Goal: Task Accomplishment & Management: Use online tool/utility

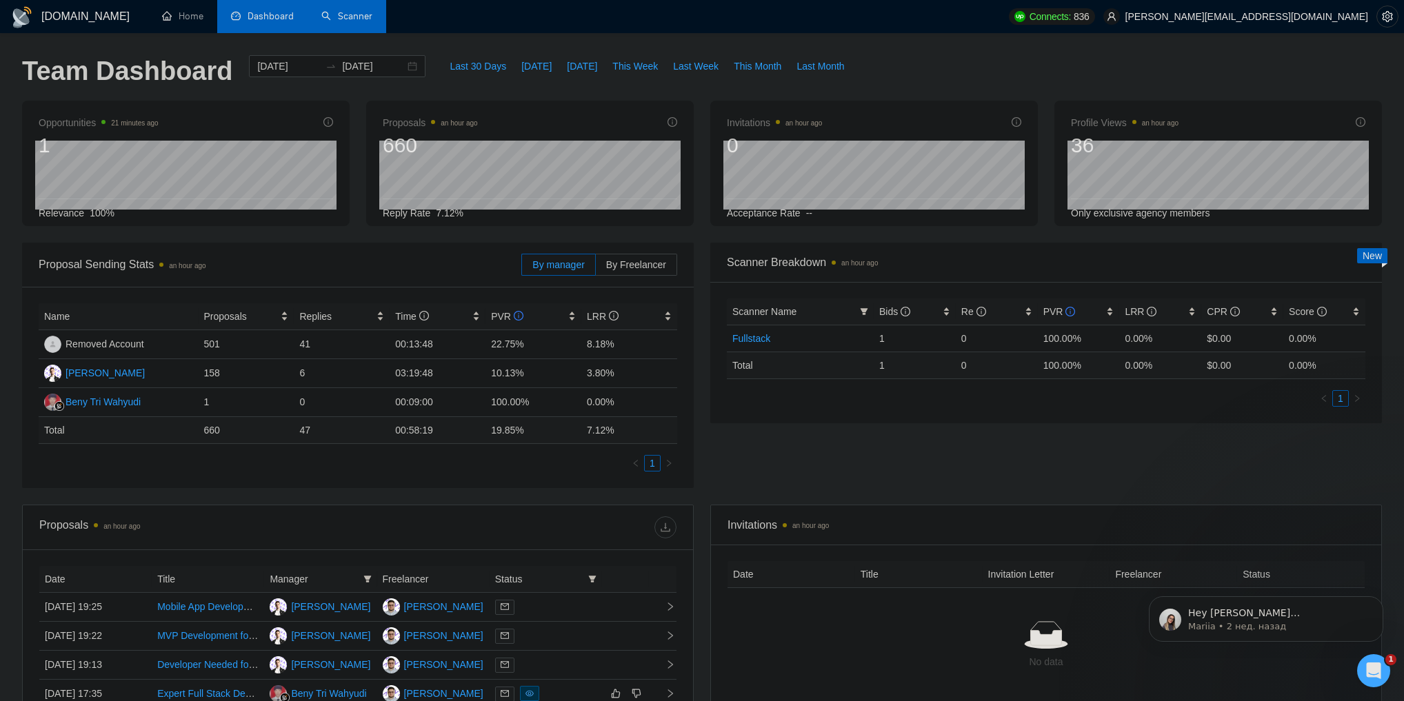
click at [345, 20] on link "Scanner" at bounding box center [346, 16] width 51 height 12
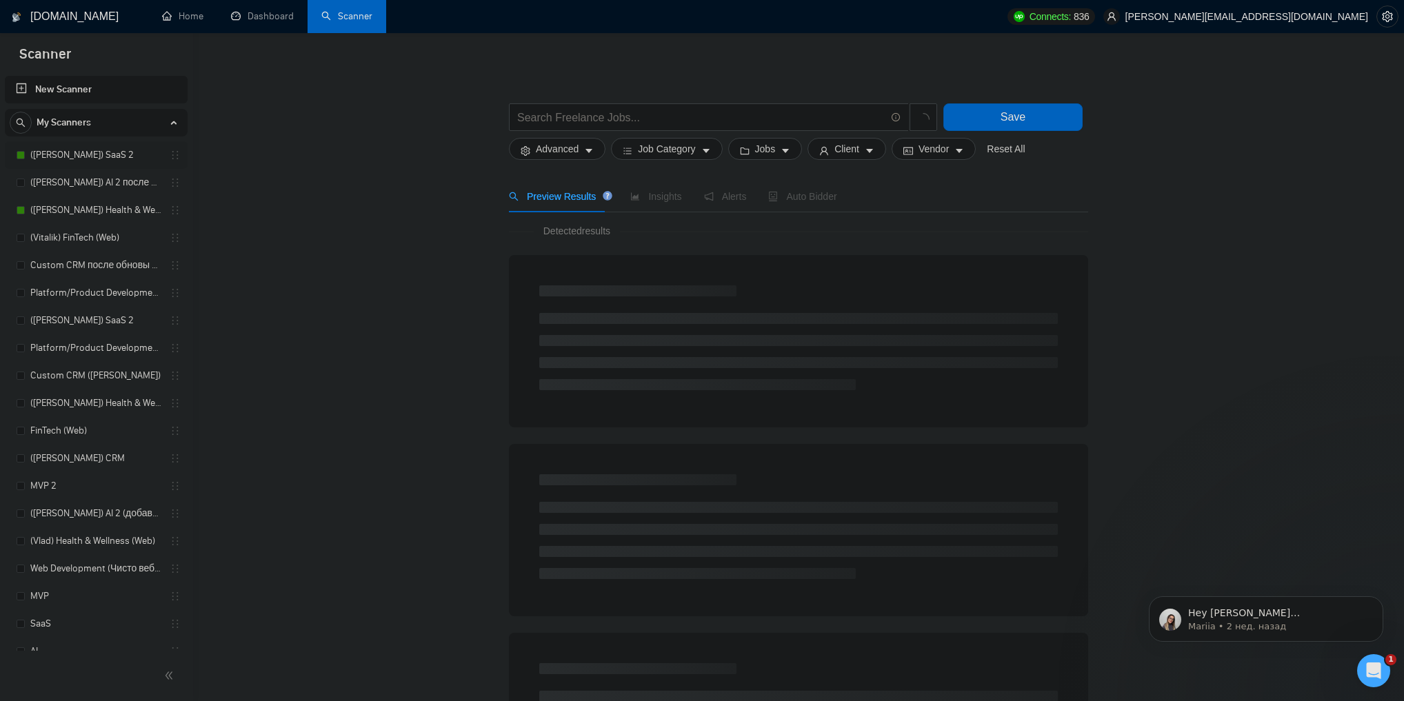
click at [97, 157] on link "([PERSON_NAME]) SaaS 2" at bounding box center [95, 155] width 131 height 28
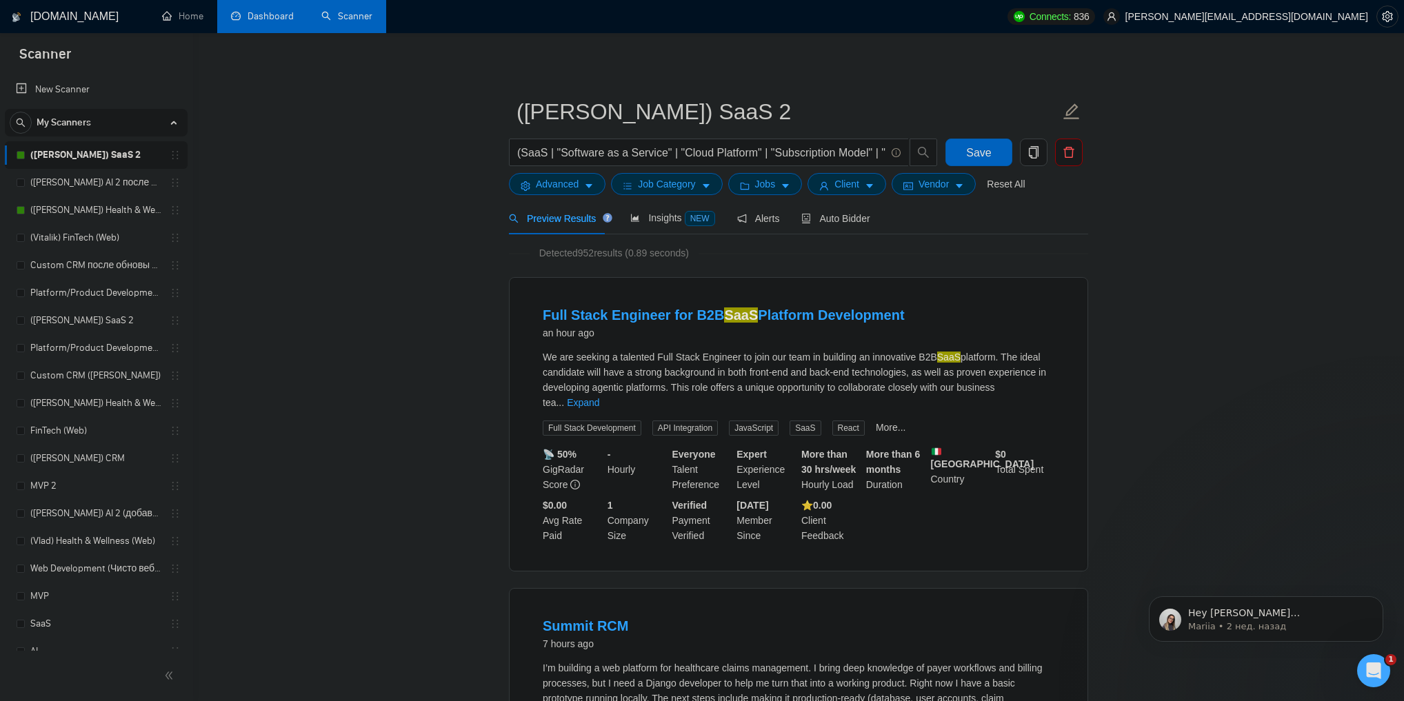
click at [240, 17] on link "Dashboard" at bounding box center [262, 16] width 63 height 12
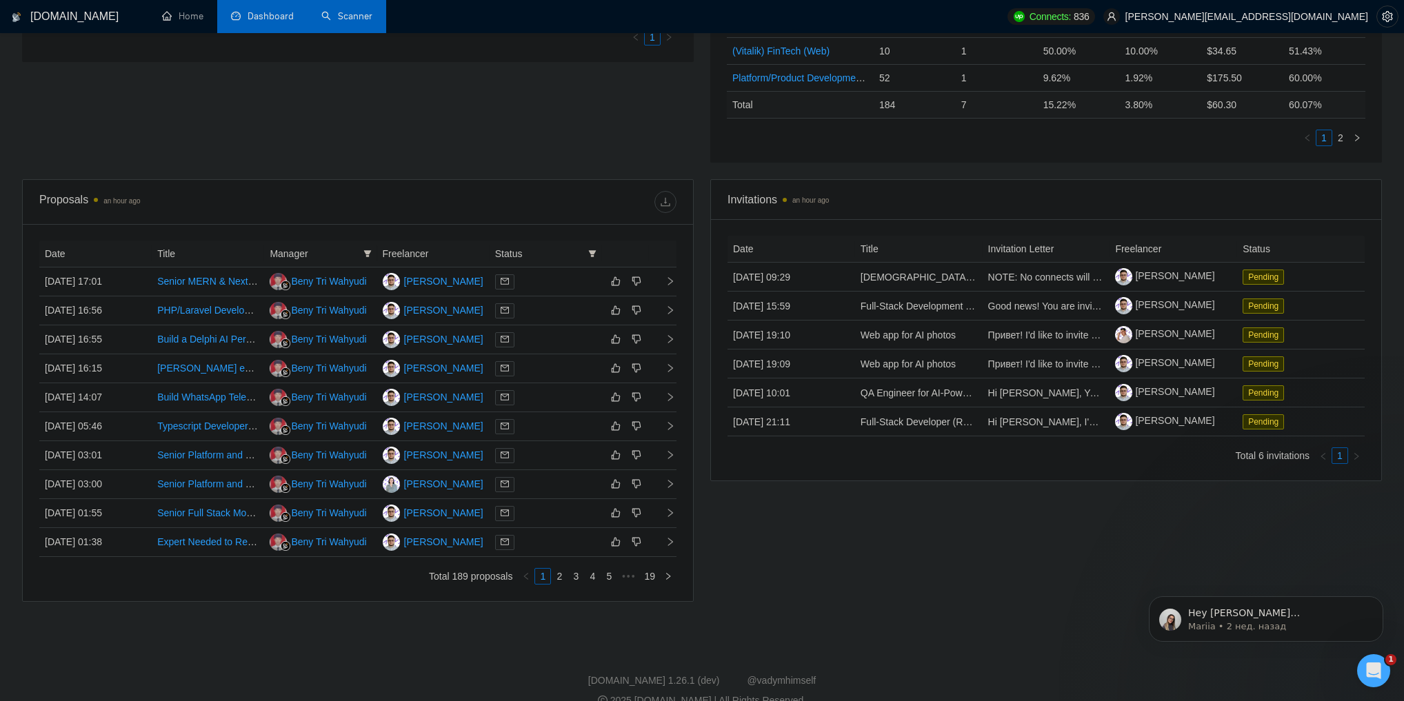
scroll to position [394, 0]
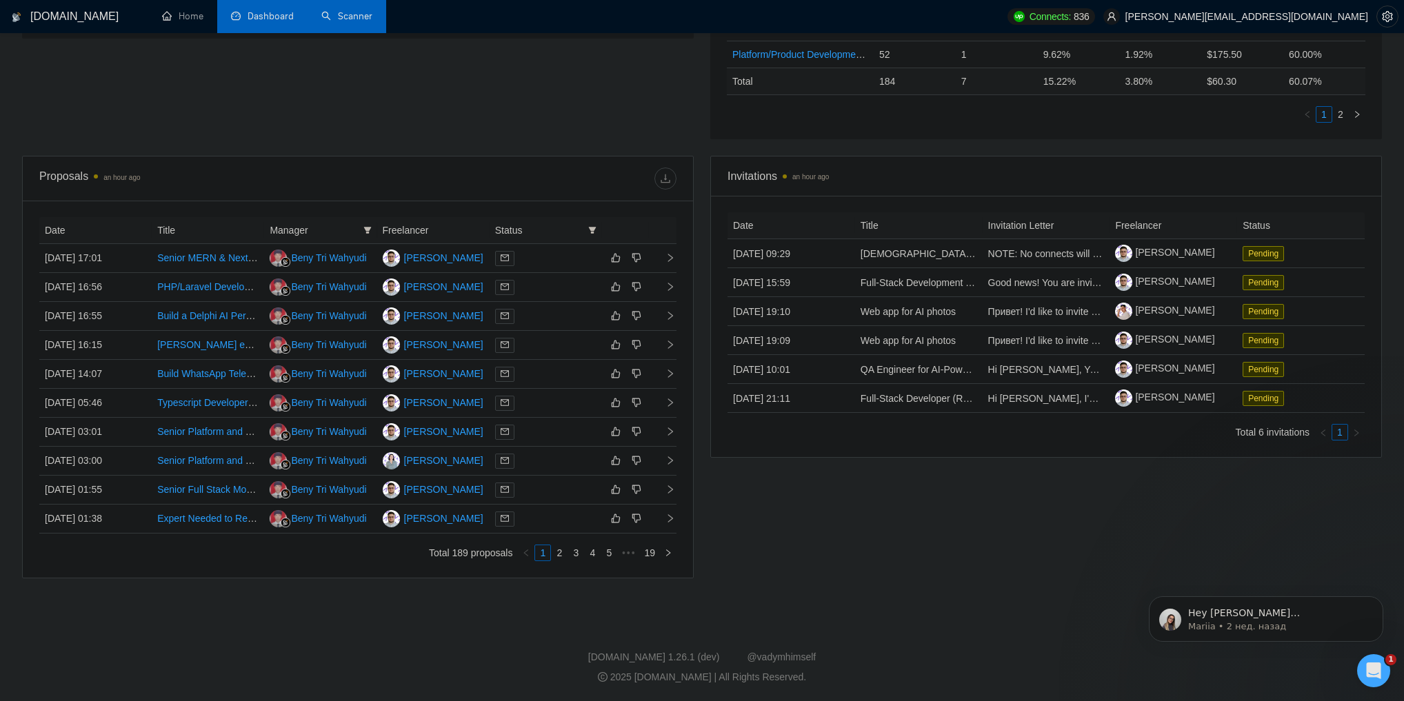
click at [839, 630] on footer "[DOMAIN_NAME] 1.26.1 (dev) @vadymhimself 2025 [DOMAIN_NAME] | All Rights Reserv…" at bounding box center [702, 659] width 1404 height 84
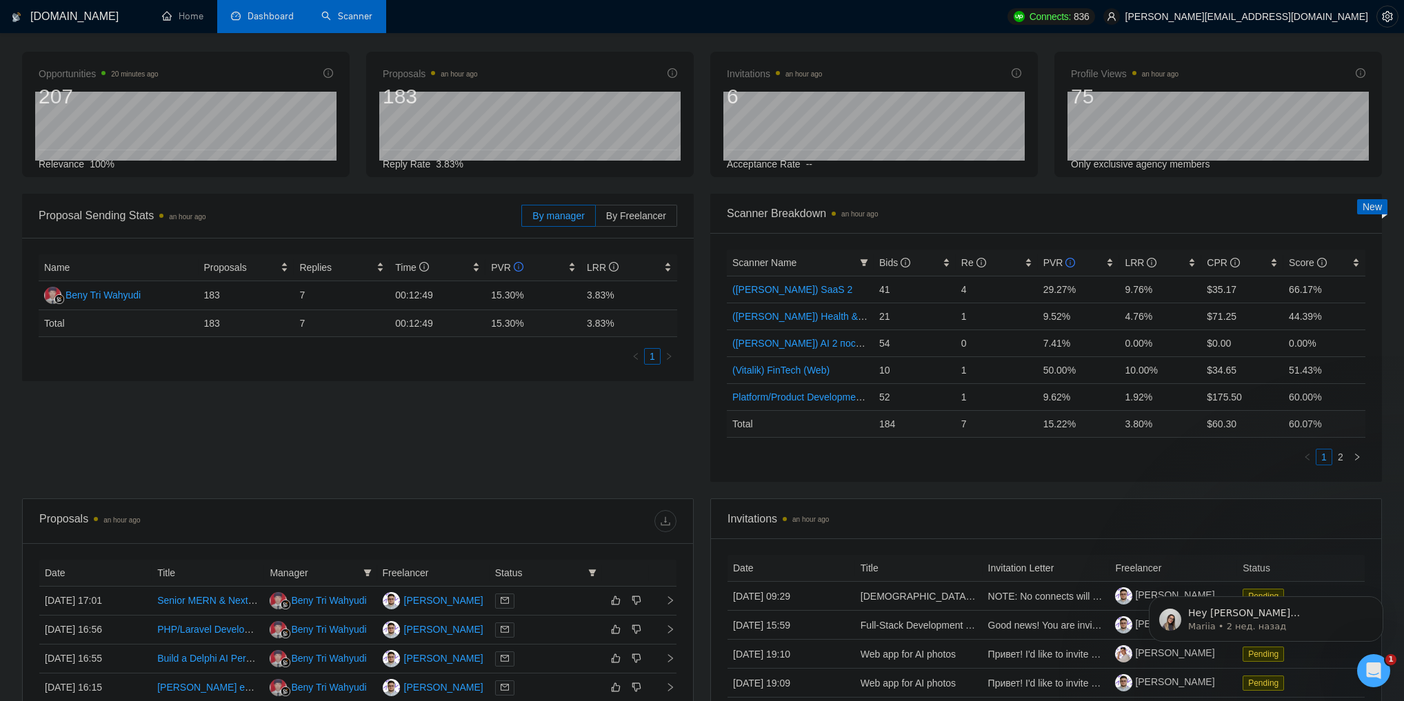
scroll to position [8, 0]
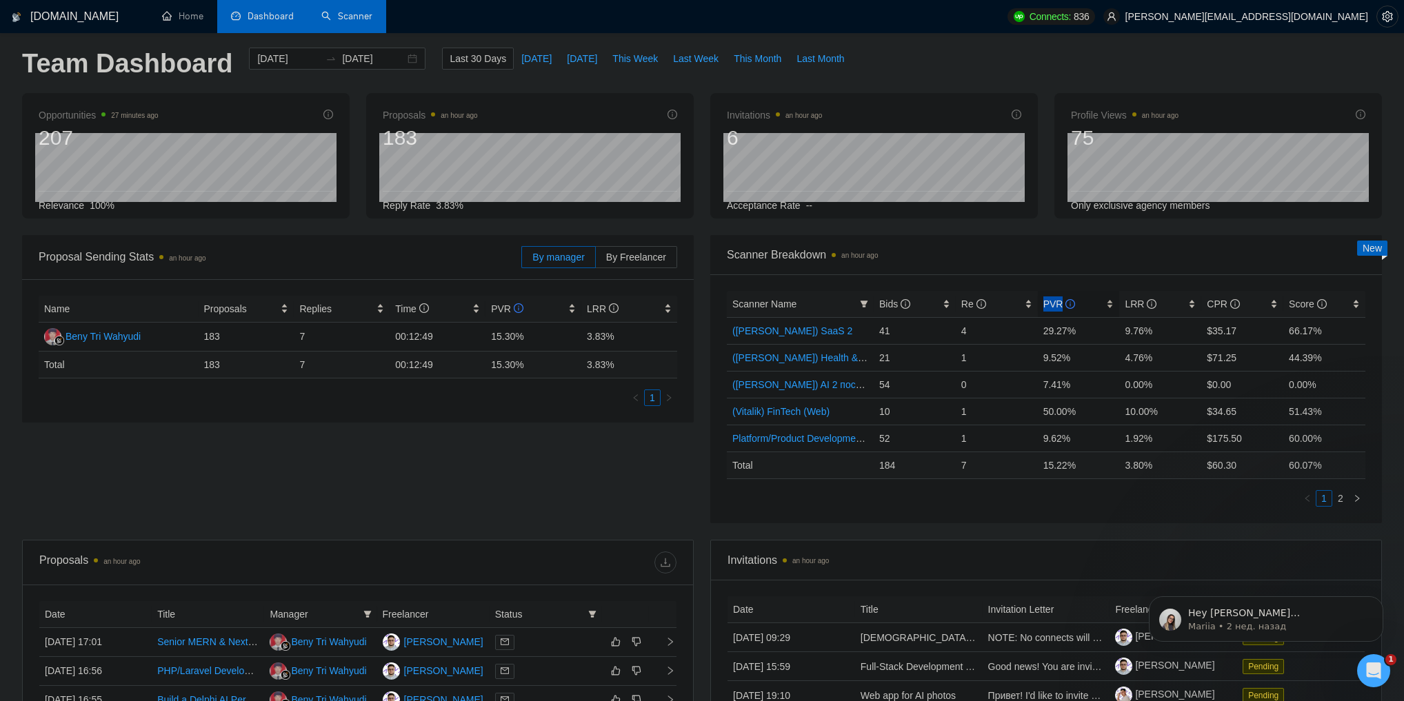
drag, startPoint x: 1043, startPoint y: 304, endPoint x: 1059, endPoint y: 303, distance: 16.6
click at [1059, 303] on span "PVR" at bounding box center [1059, 304] width 32 height 11
copy span "PVR"
drag, startPoint x: 1125, startPoint y: 303, endPoint x: 1142, endPoint y: 306, distance: 17.5
click at [1142, 306] on span "LRR" at bounding box center [1141, 304] width 32 height 11
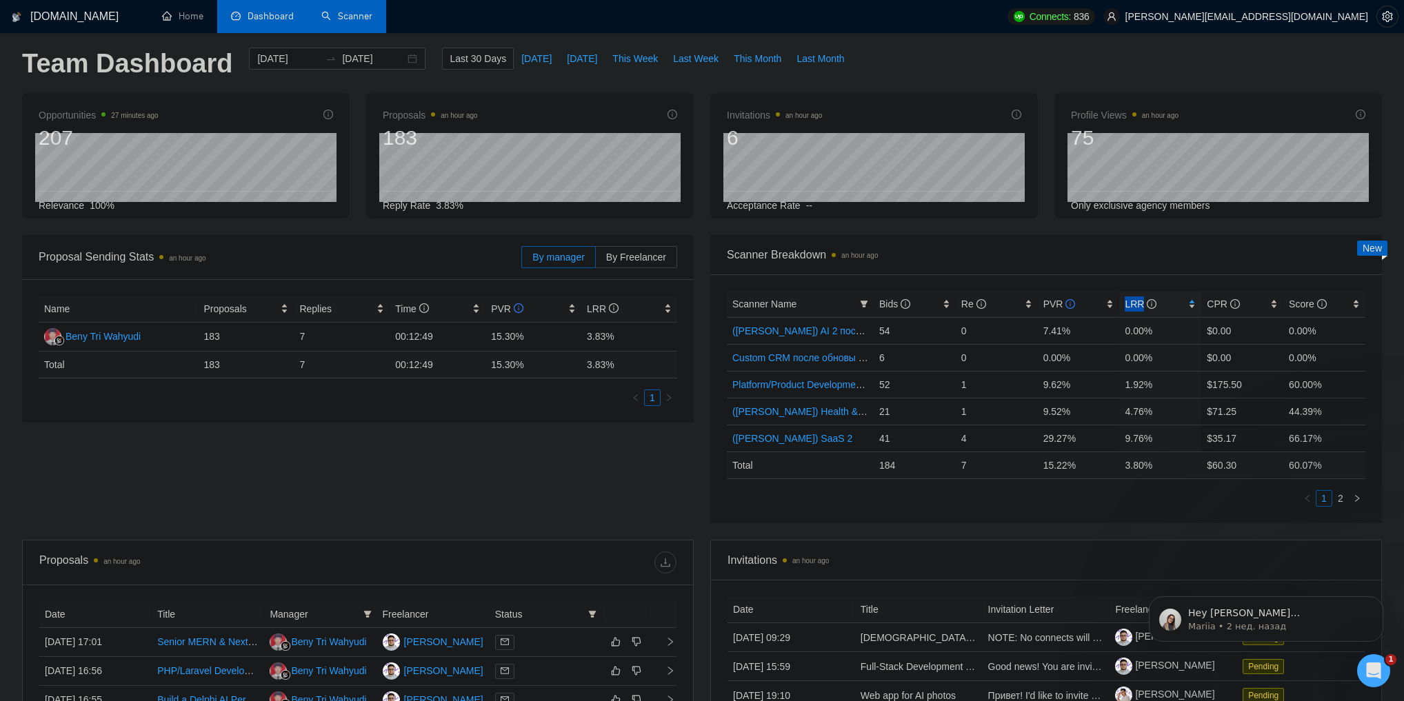
copy span "LRR"
drag, startPoint x: 1206, startPoint y: 305, endPoint x: 1223, endPoint y: 305, distance: 16.5
click at [1223, 305] on span "CPR" at bounding box center [1237, 304] width 61 height 15
copy span "CPR"
click at [1203, 282] on div "Scanner Name Bids Re PVR LRR CPR Score Custom CRM после обновы профилей 6 0 0.0…" at bounding box center [1046, 398] width 672 height 249
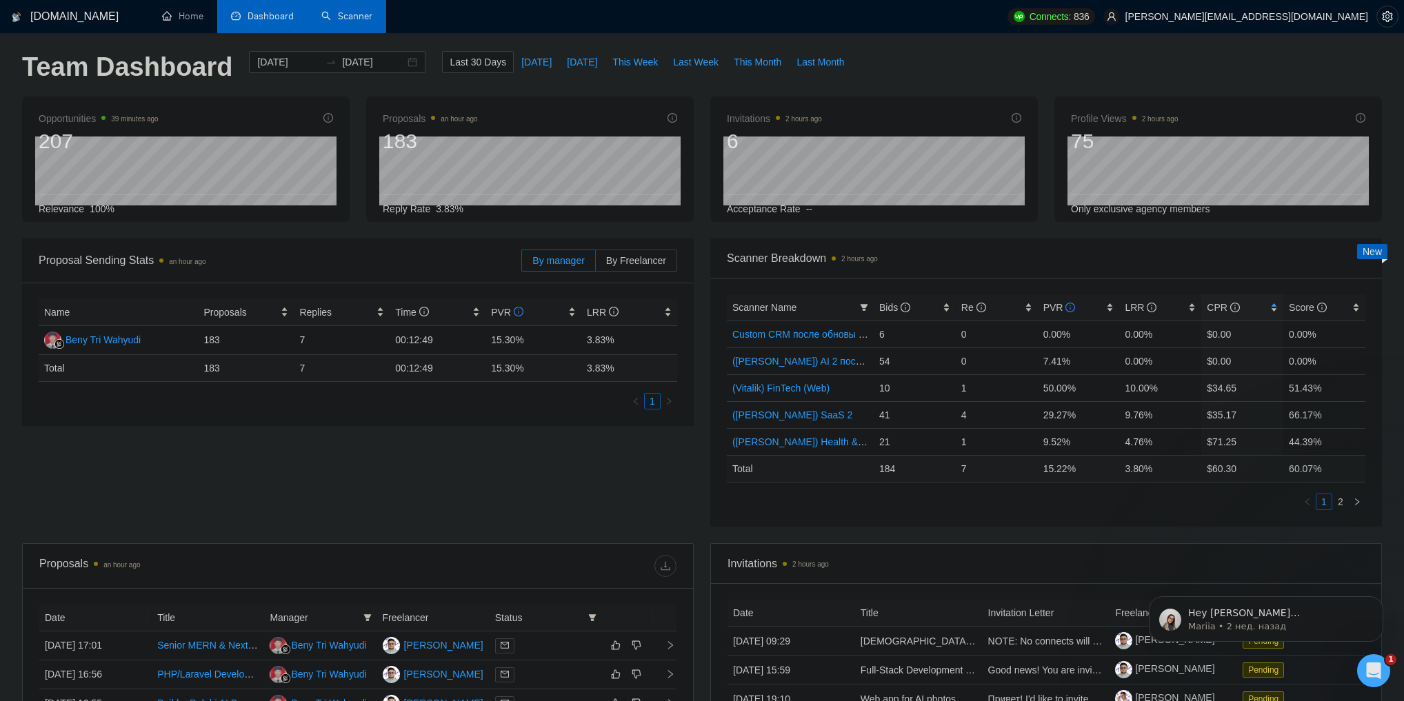
scroll to position [0, 0]
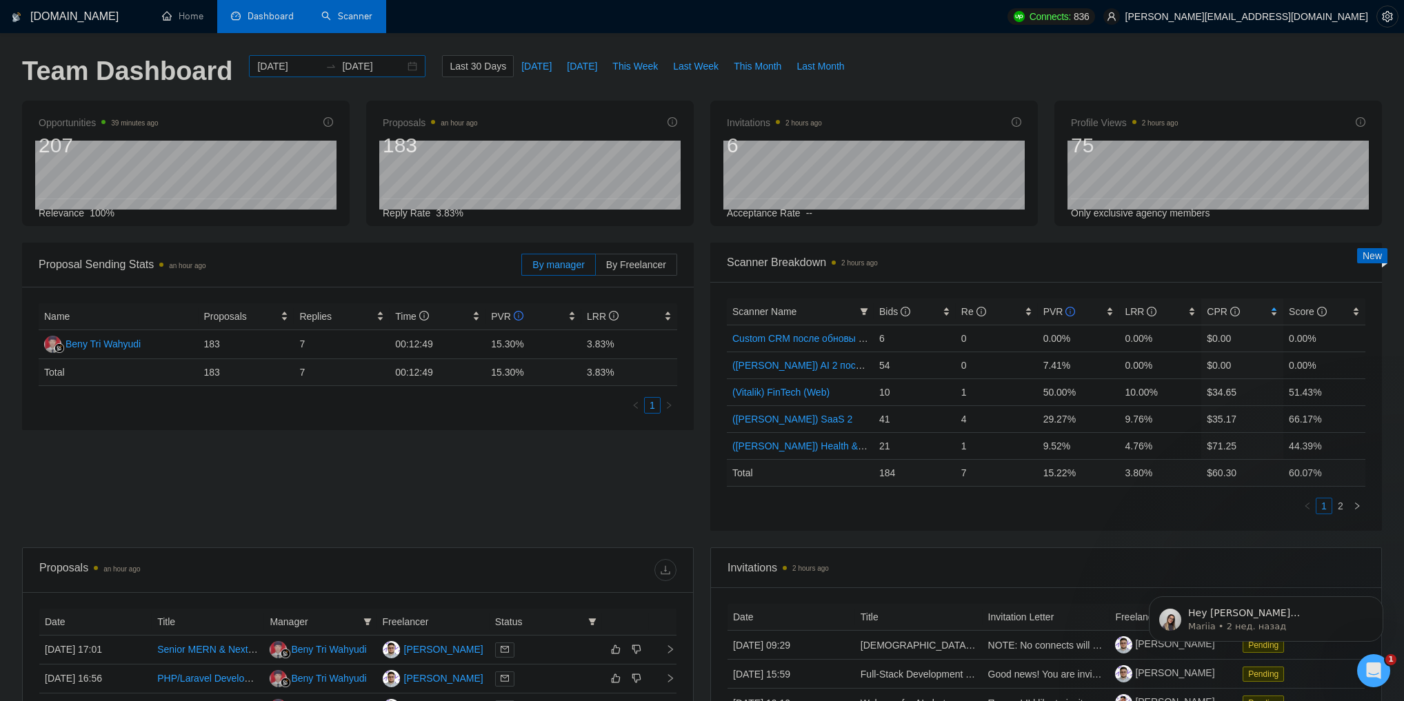
click at [400, 66] on div "[DATE] [DATE]" at bounding box center [337, 66] width 177 height 22
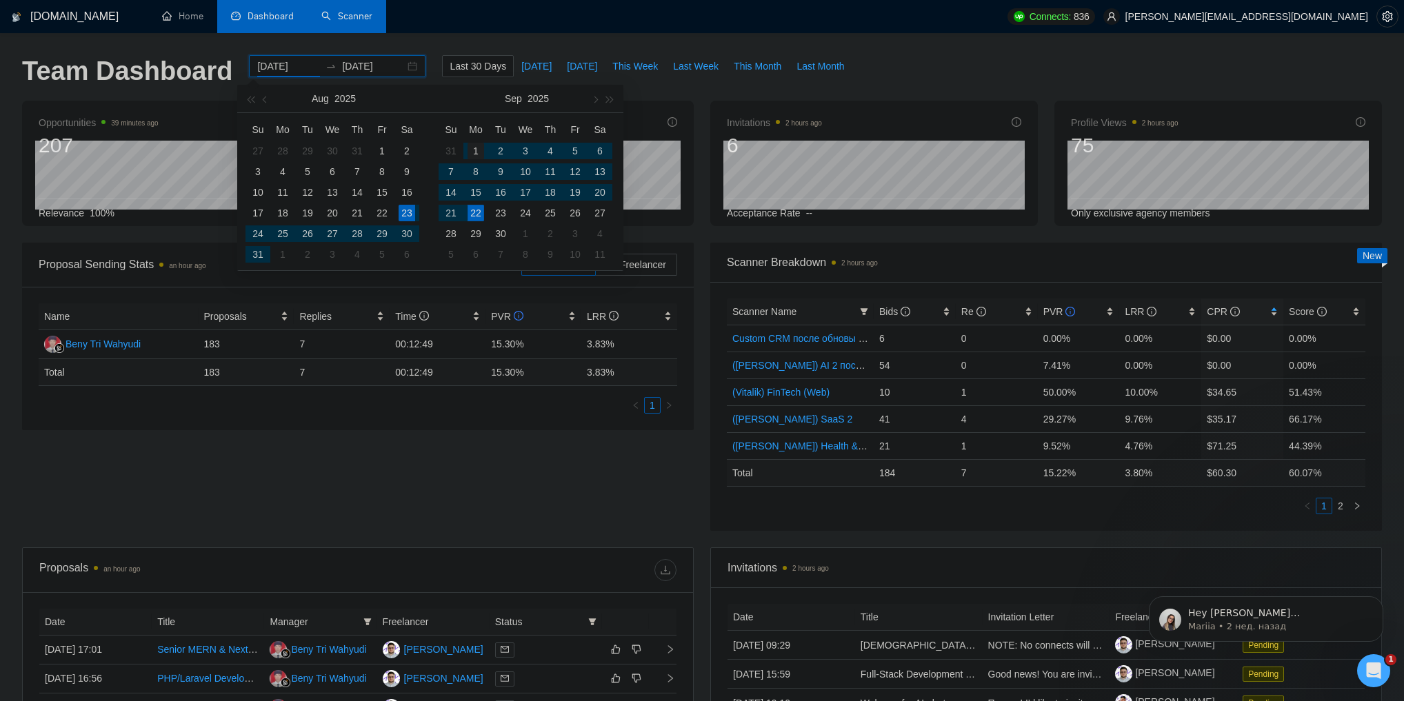
type input "[DATE]"
click at [468, 149] on div "1" at bounding box center [476, 151] width 17 height 17
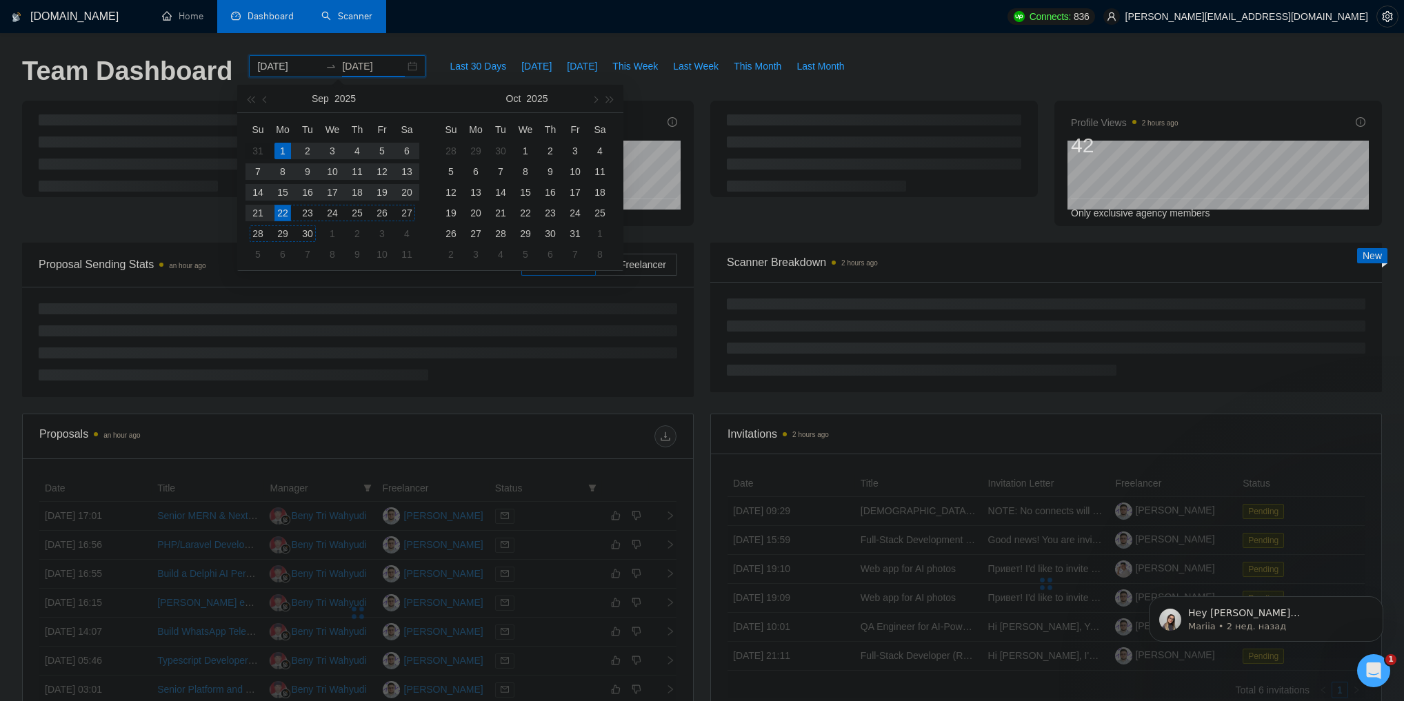
type input "[DATE]"
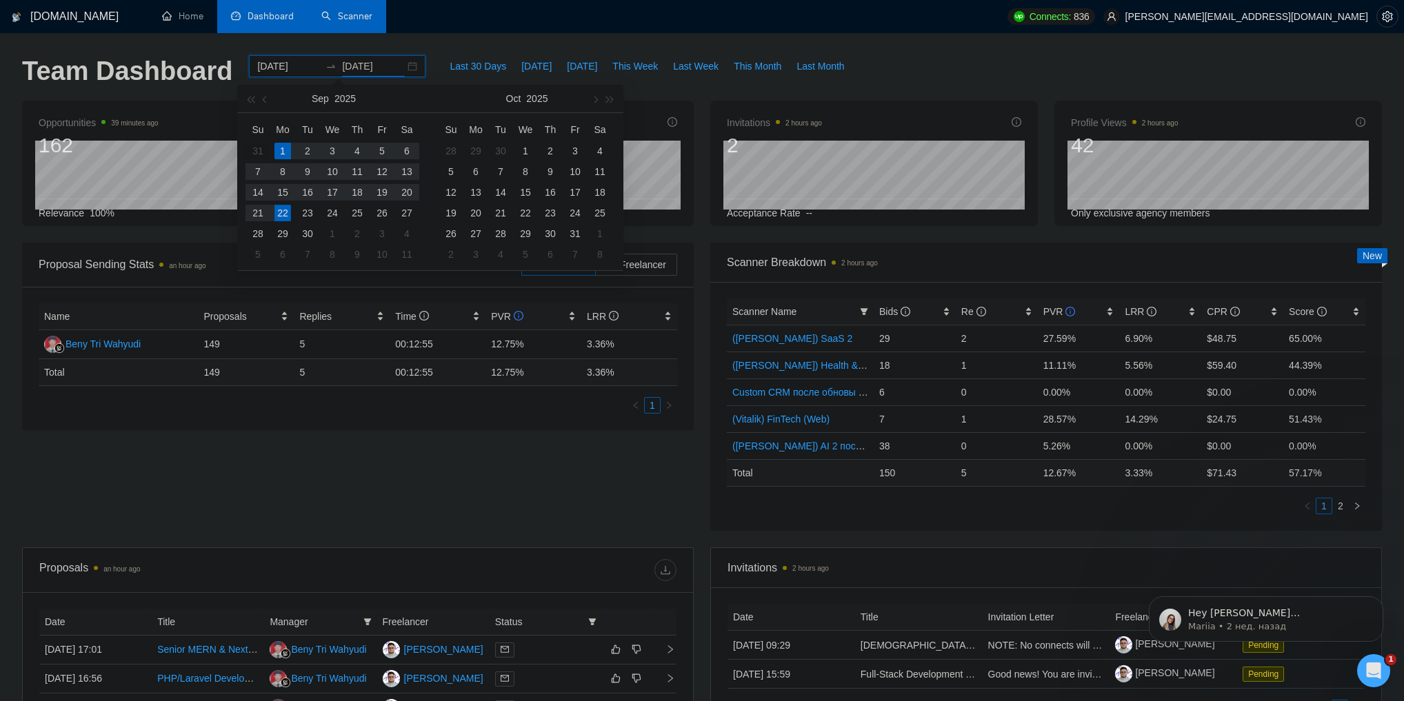
click at [286, 210] on div "22" at bounding box center [282, 213] width 17 height 17
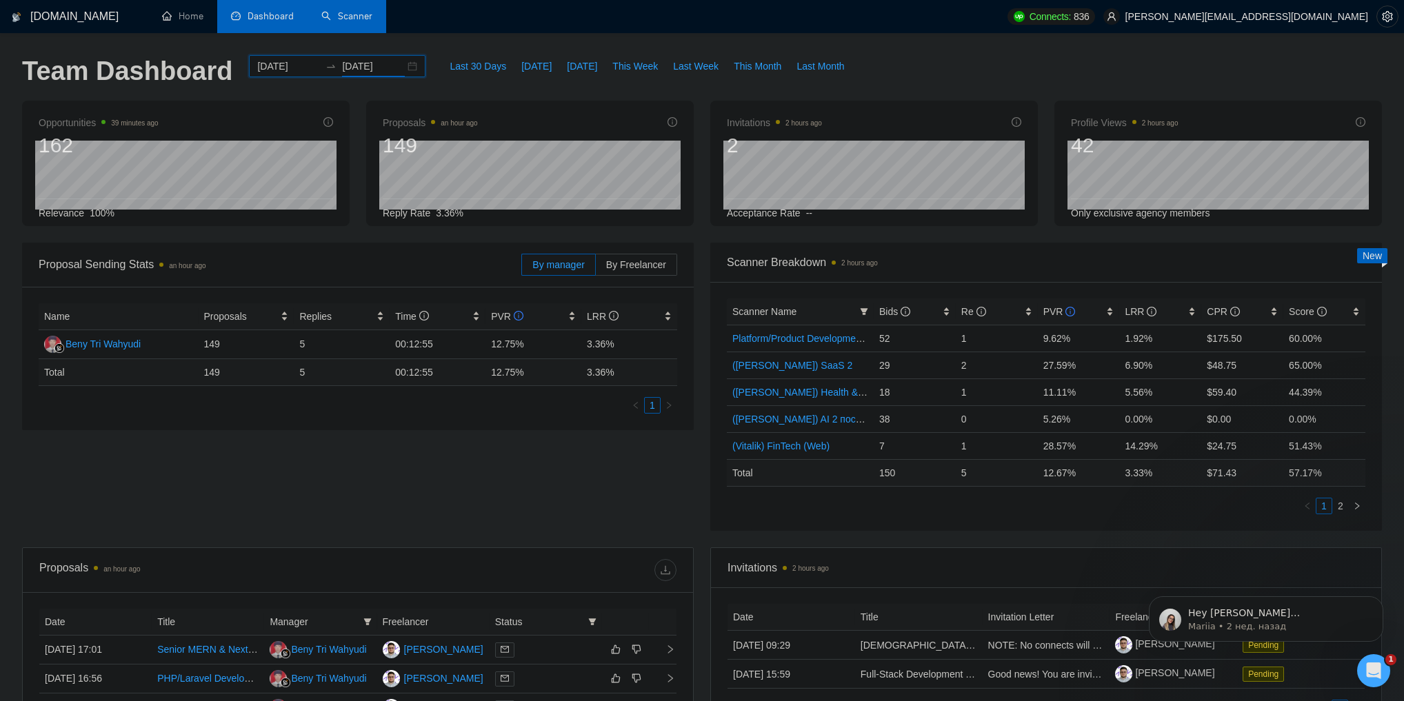
click at [402, 69] on div "[DATE] [DATE]" at bounding box center [337, 66] width 177 height 22
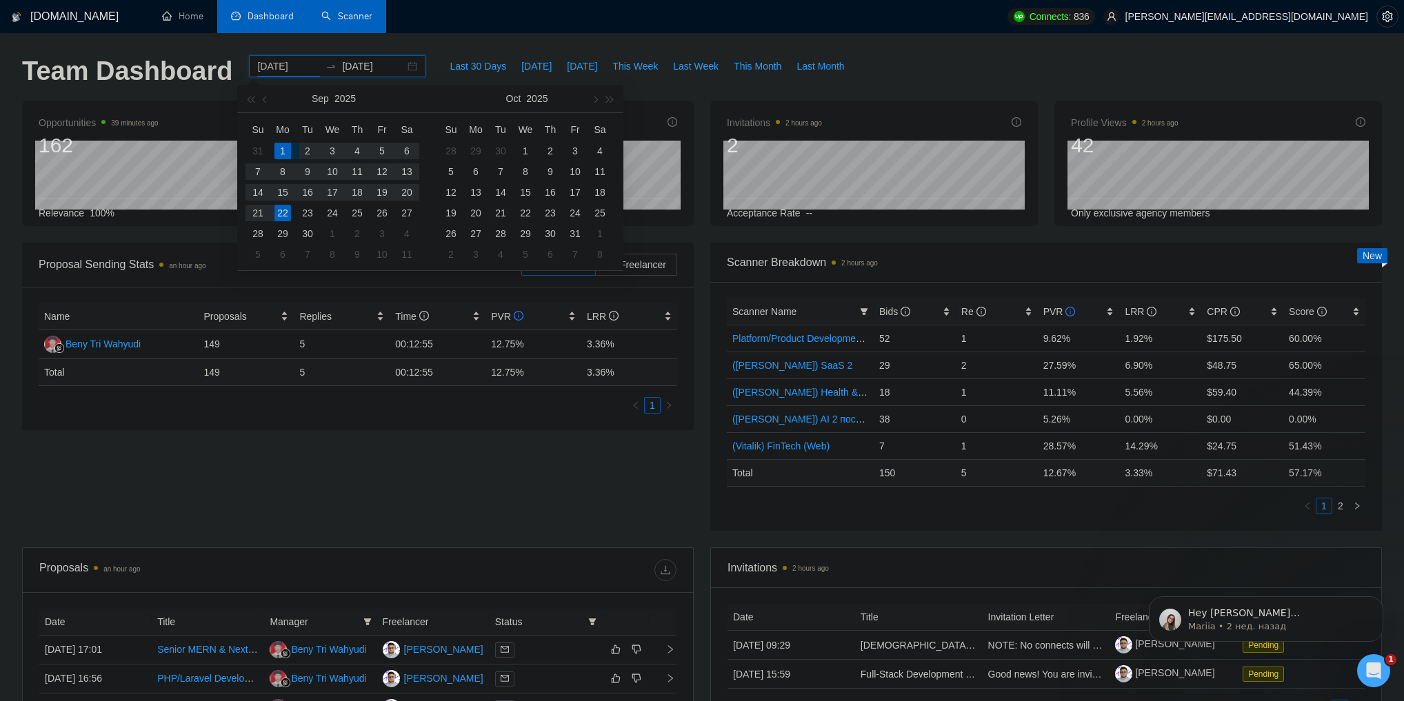
type input "[DATE]"
click at [286, 146] on div "1" at bounding box center [282, 151] width 17 height 17
type input "[DATE]"
click at [379, 149] on div "5" at bounding box center [382, 151] width 17 height 17
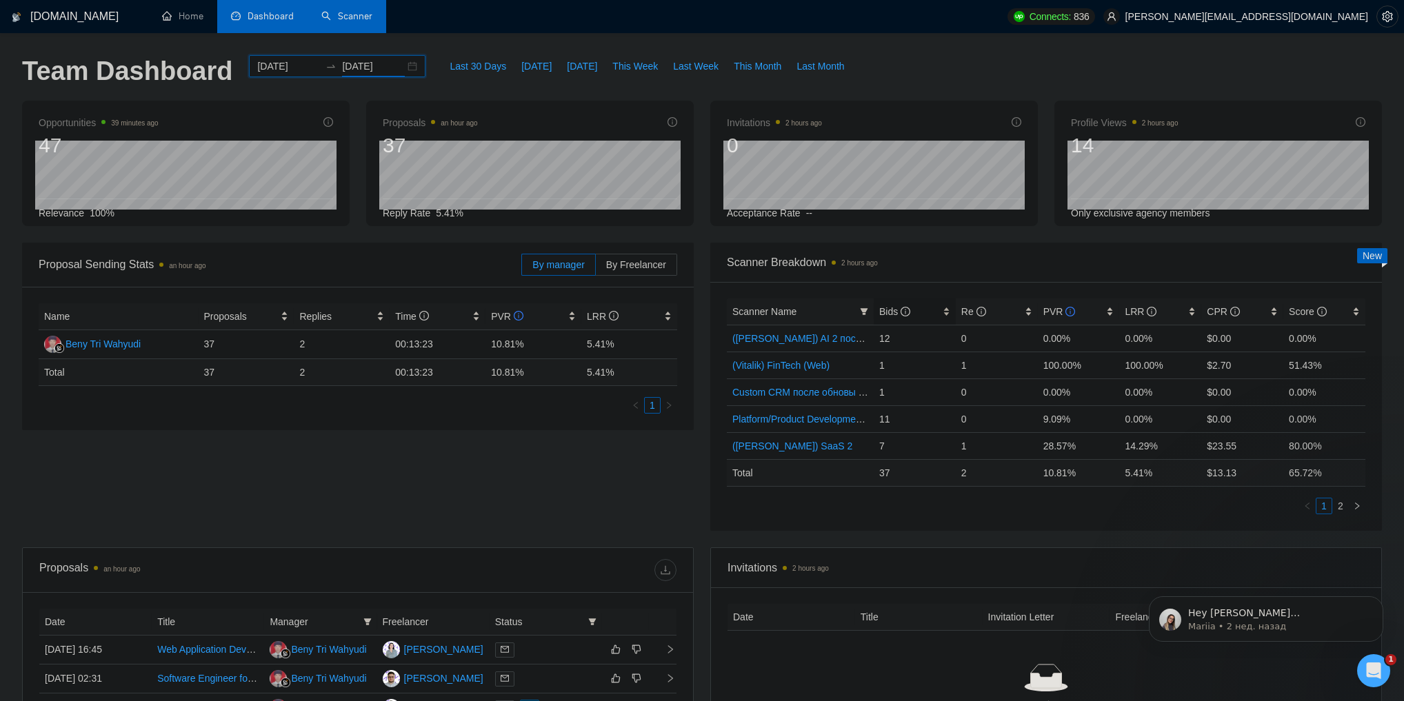
click at [884, 313] on span "Bids" at bounding box center [894, 311] width 31 height 11
click at [884, 312] on span "Bids" at bounding box center [894, 311] width 31 height 11
drag, startPoint x: 721, startPoint y: 336, endPoint x: 730, endPoint y: 339, distance: 9.0
click at [730, 339] on div "Scanner Name Bids Re PVR LRR CPR Score ([PERSON_NAME]) AI 2 после обновы профил…" at bounding box center [1046, 406] width 672 height 249
click at [730, 339] on td "([PERSON_NAME]) AI 2 после обновы профиля" at bounding box center [800, 338] width 147 height 27
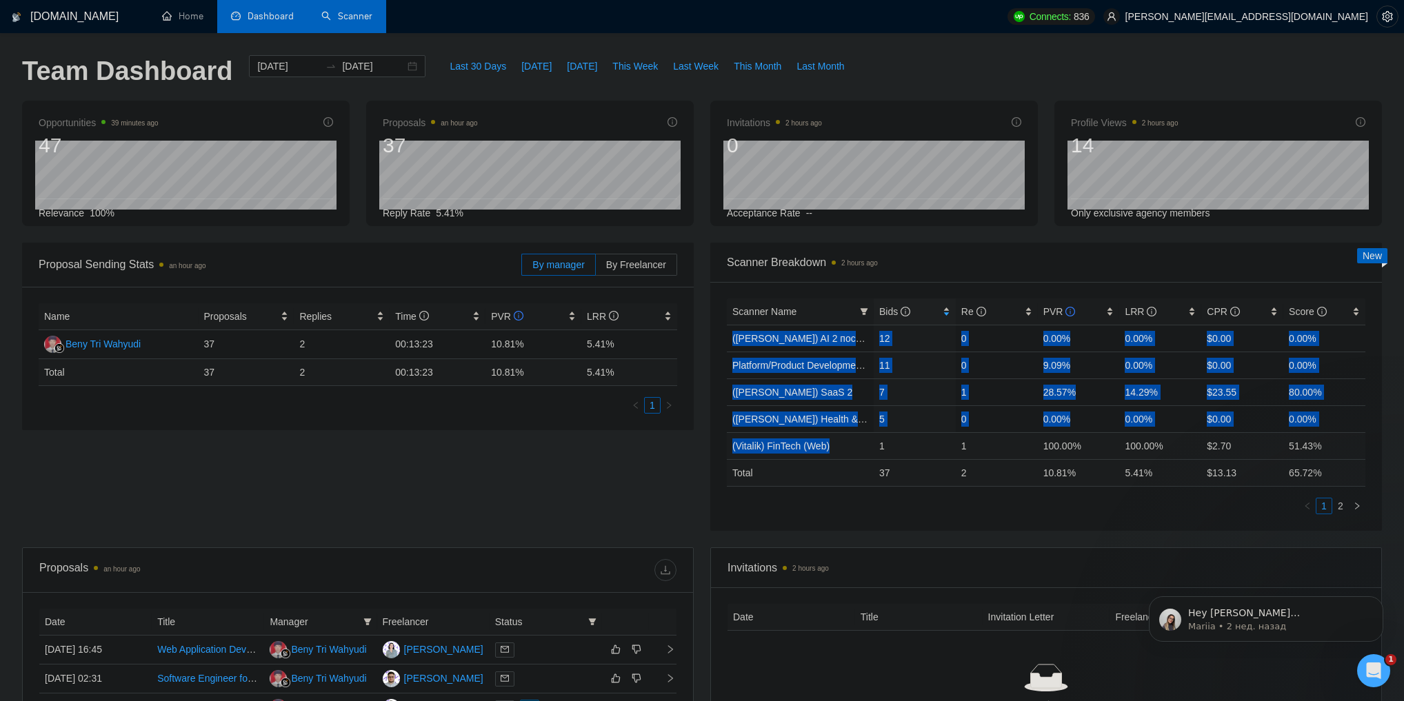
drag, startPoint x: 730, startPoint y: 339, endPoint x: 827, endPoint y: 440, distance: 140.0
click at [827, 440] on tbody "([PERSON_NAME]) AI 2 после обновы профиля 12 0 0.00% 0.00% $0.00 0.00% Platform…" at bounding box center [1046, 392] width 639 height 134
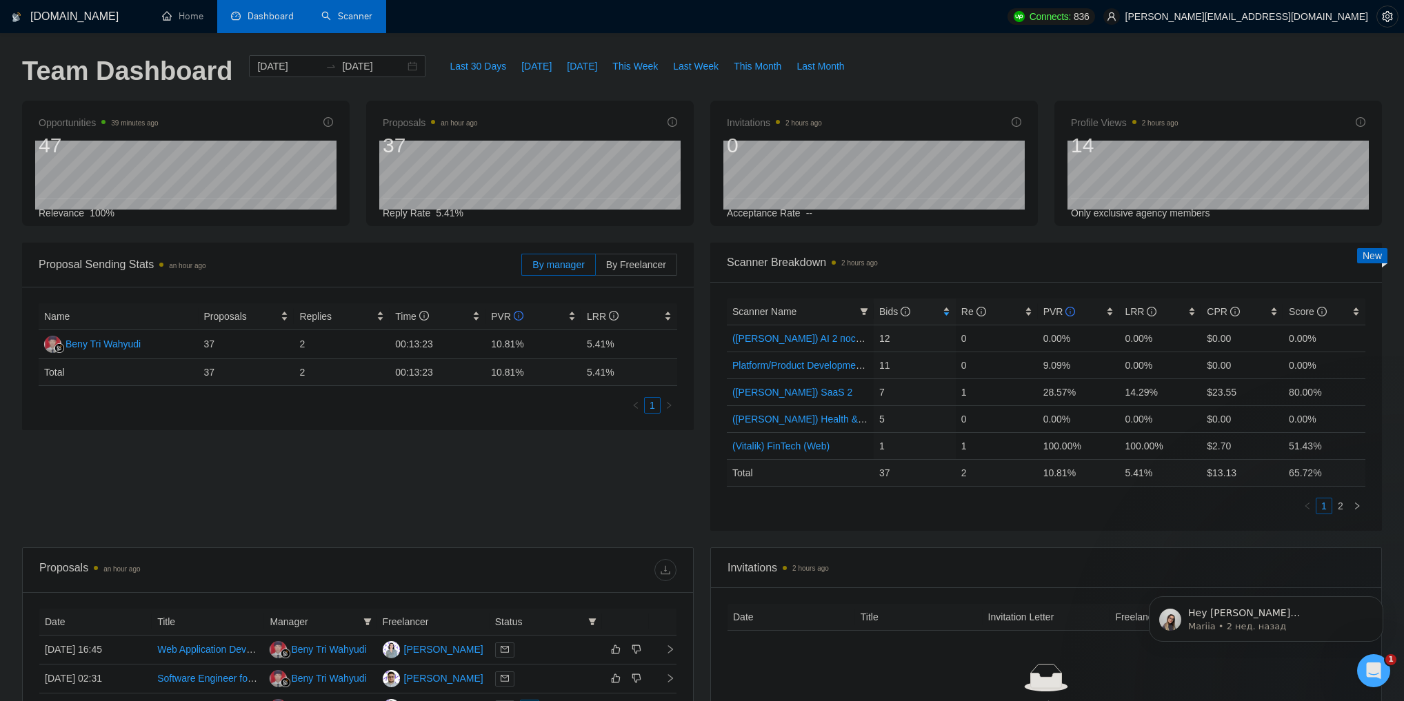
click at [817, 501] on ul "1 2" at bounding box center [1046, 506] width 639 height 17
click at [1335, 503] on link "2" at bounding box center [1340, 506] width 15 height 15
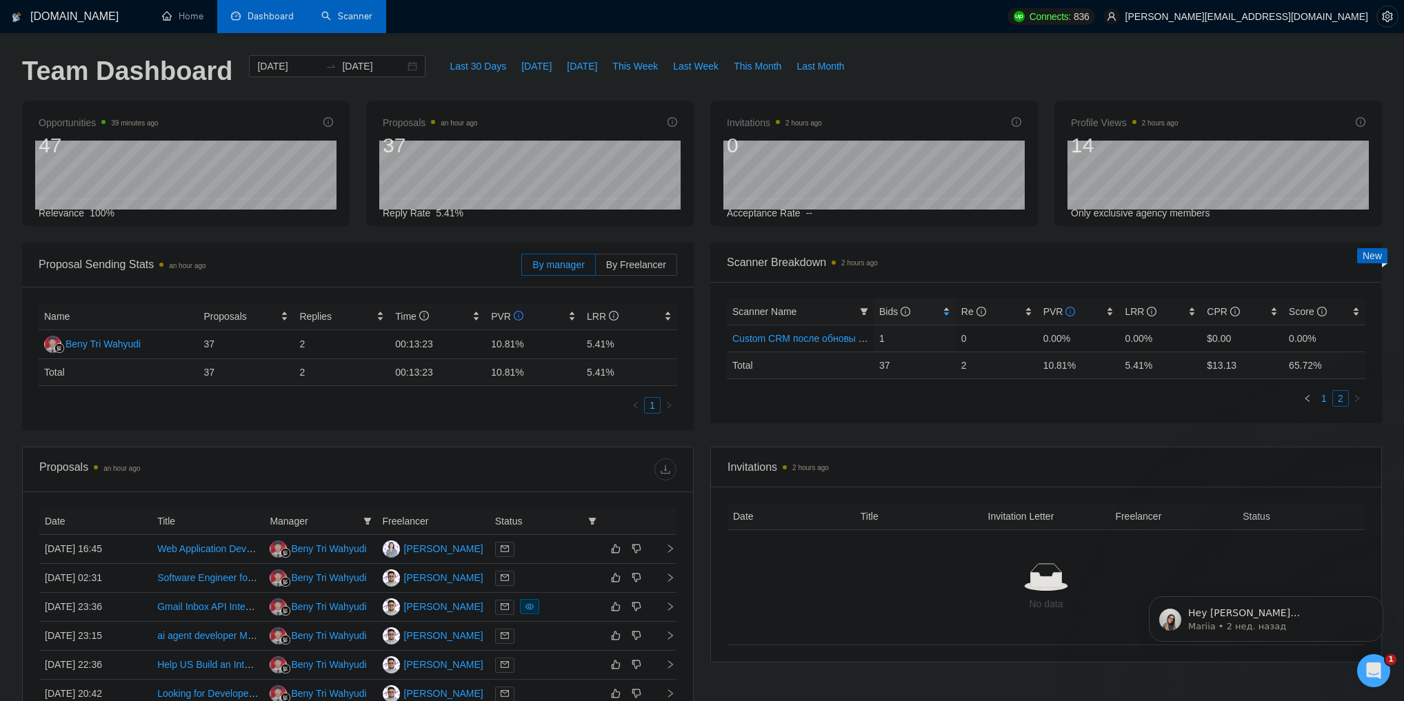
click at [1322, 400] on link "1" at bounding box center [1323, 398] width 15 height 15
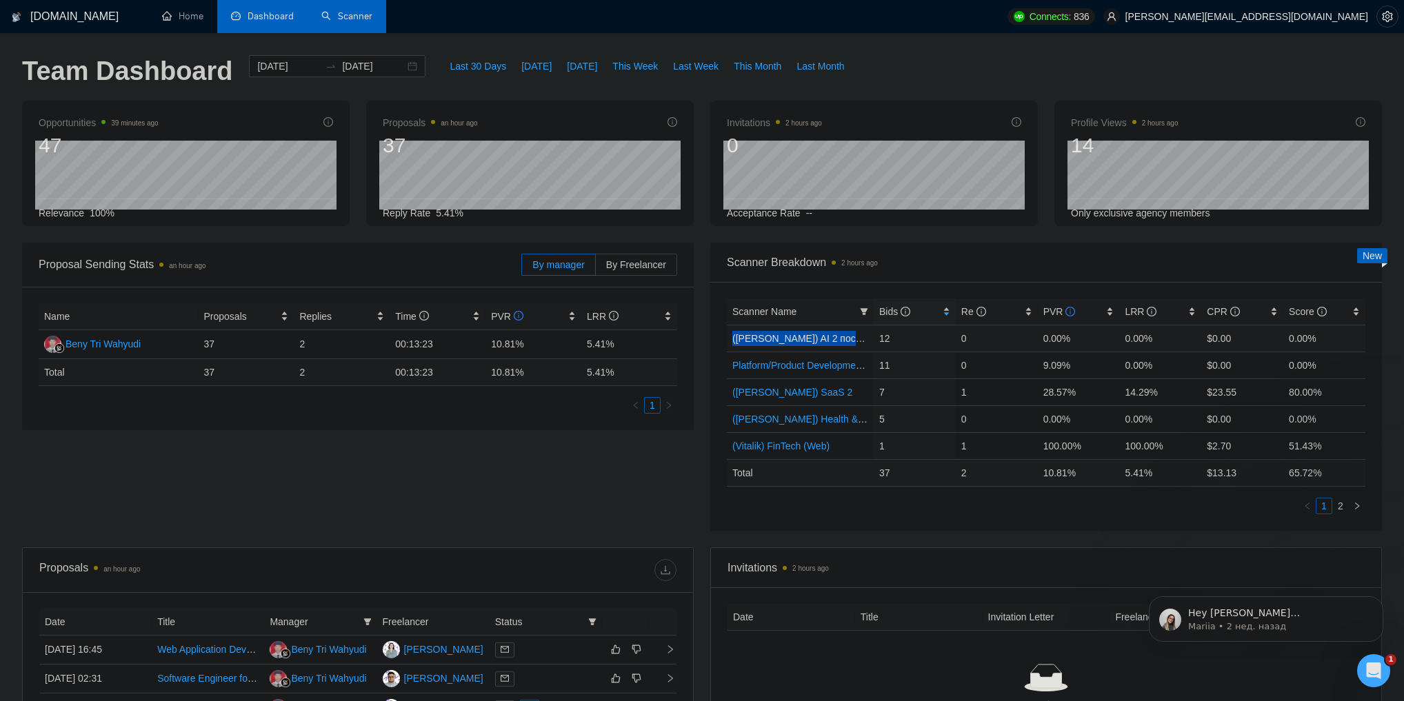
drag, startPoint x: 730, startPoint y: 339, endPoint x: 877, endPoint y: 343, distance: 146.9
click at [877, 343] on tr "([PERSON_NAME]) AI 2 после обновы профиля 12 0 0.00% 0.00% $0.00 0.00%" at bounding box center [1046, 338] width 639 height 27
copy link "([PERSON_NAME]) AI 2 после обновы профиля"
drag, startPoint x: 727, startPoint y: 365, endPoint x: 868, endPoint y: 370, distance: 141.4
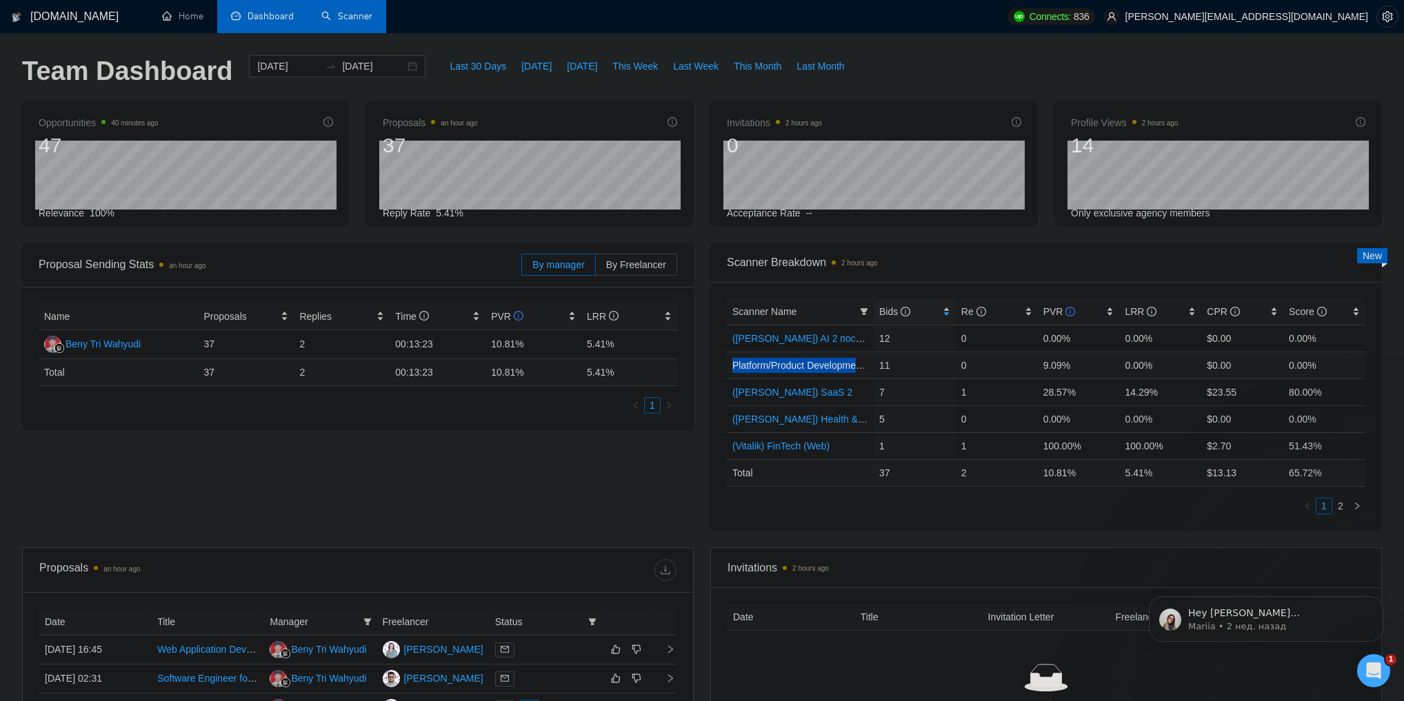
click at [868, 370] on td "Platform/Product Development (Чисто продкты) (после обновы профилей)" at bounding box center [800, 365] width 147 height 27
copy link "Platform/Product Development"
drag, startPoint x: 728, startPoint y: 392, endPoint x: 805, endPoint y: 392, distance: 77.9
click at [805, 392] on td "([PERSON_NAME]) SaaS 2" at bounding box center [800, 392] width 147 height 27
copy link "([PERSON_NAME]) SaaS 2"
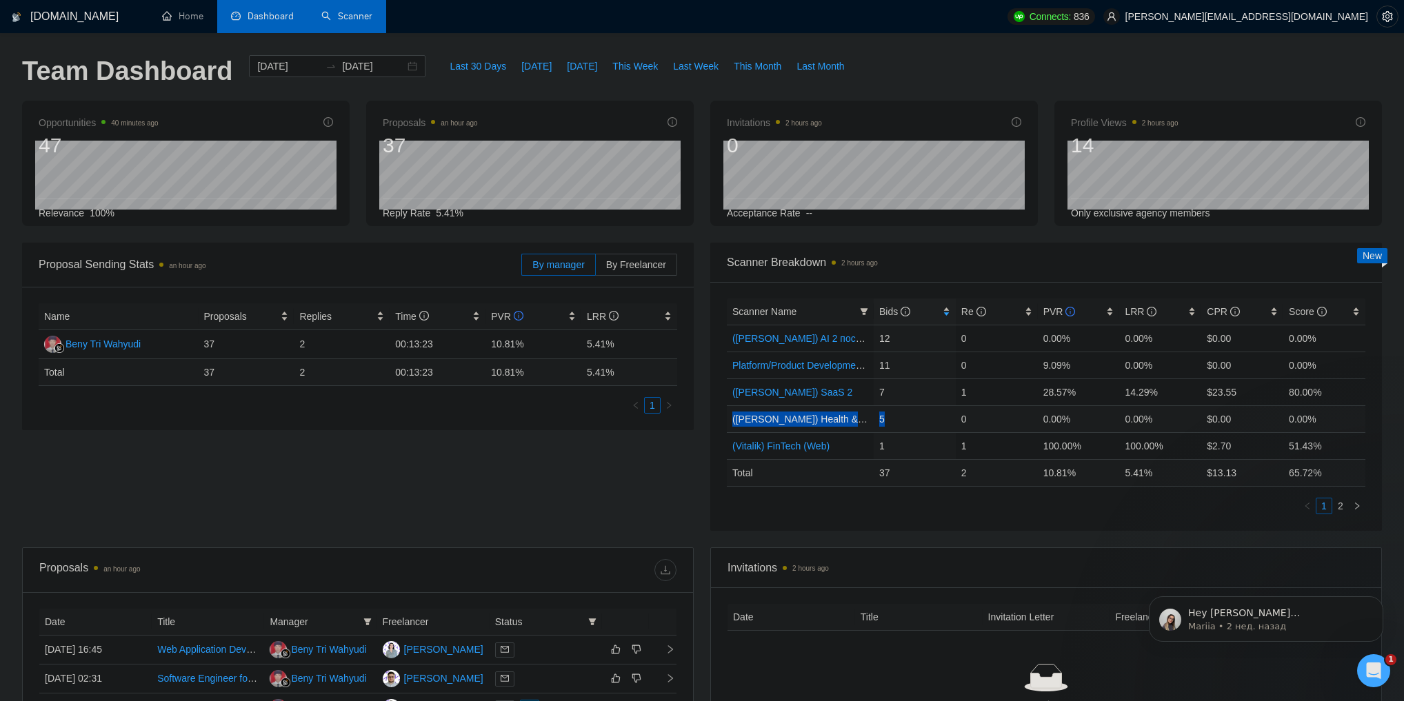
drag, startPoint x: 731, startPoint y: 418, endPoint x: 904, endPoint y: 430, distance: 173.5
click at [904, 430] on tr "([PERSON_NAME]) Health & Wellness (Web) после обновы профиля 5 0 0.00% 0.00% $0…" at bounding box center [1046, 418] width 639 height 27
click at [720, 414] on div "Scanner Name Bids Re PVR LRR CPR Score ([PERSON_NAME]) AI 2 после обновы профил…" at bounding box center [1046, 406] width 672 height 249
drag, startPoint x: 730, startPoint y: 417, endPoint x: 866, endPoint y: 423, distance: 136.6
click at [866, 423] on td "([PERSON_NAME]) Health & Wellness (Web) после обновы профиля" at bounding box center [800, 418] width 147 height 27
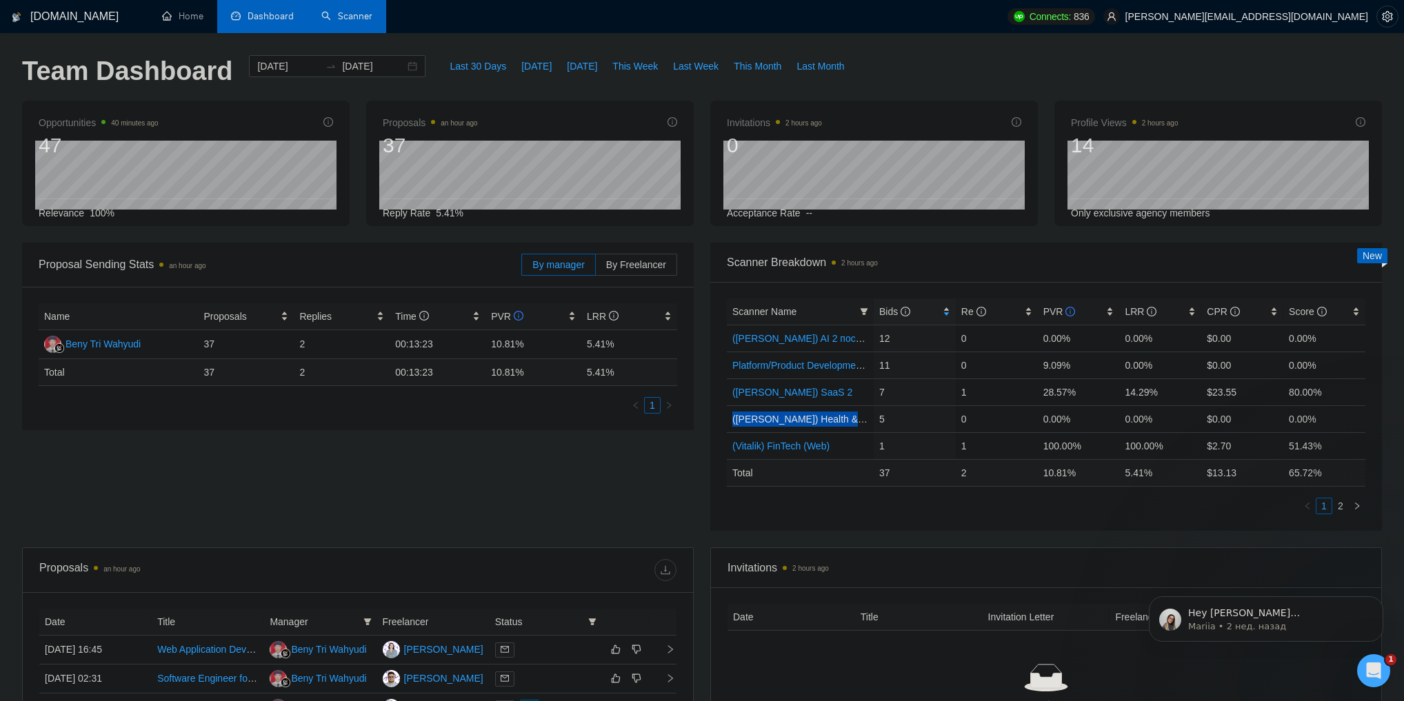
copy link "(Vlad) Health & Wellness (Web)"
drag, startPoint x: 728, startPoint y: 445, endPoint x: 830, endPoint y: 449, distance: 101.4
click at [830, 449] on td "(Vitalik) FinTech (Web)" at bounding box center [800, 445] width 147 height 27
copy link "(Vitalik) FinTech (Web)"
click at [1343, 505] on link "2" at bounding box center [1340, 506] width 15 height 15
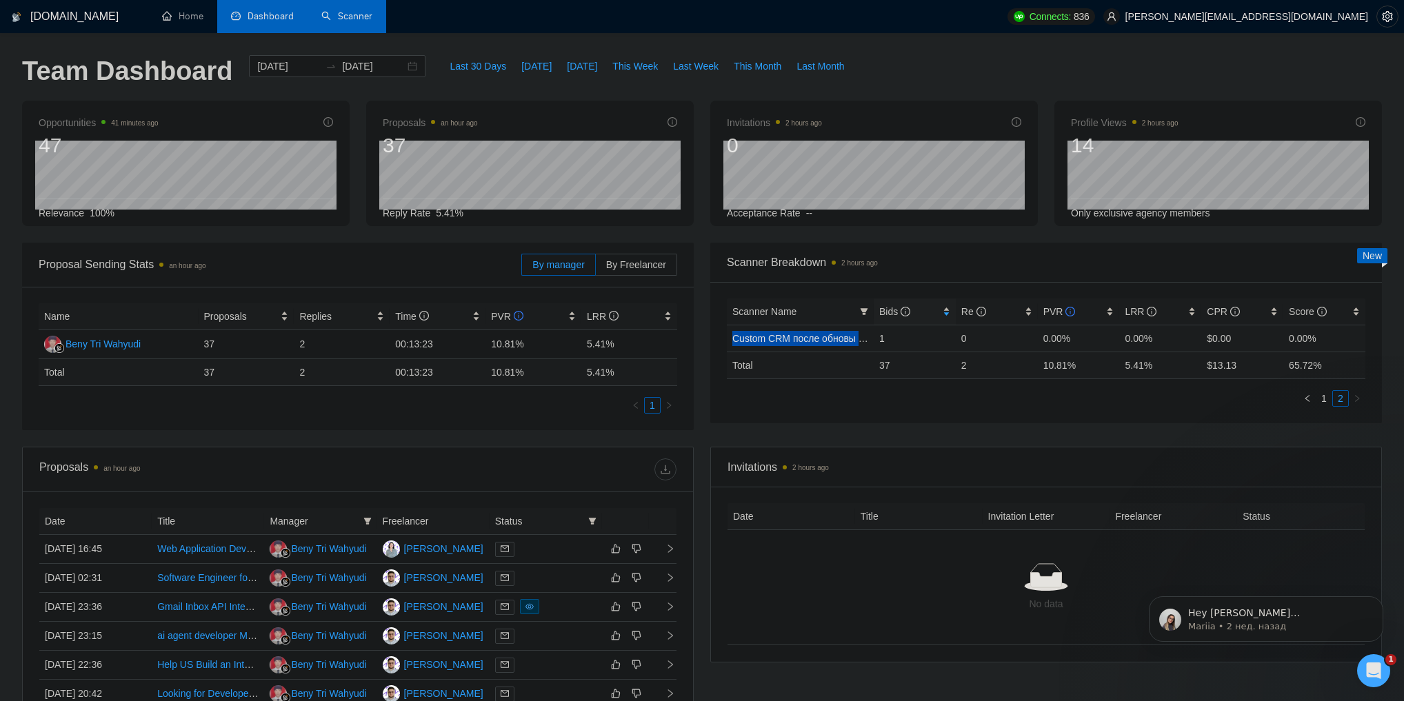
drag, startPoint x: 759, startPoint y: 337, endPoint x: 863, endPoint y: 339, distance: 104.2
click at [863, 339] on td "Custom CRM после обновы профилей" at bounding box center [800, 338] width 147 height 27
copy link "Custom CRM после обновы п"
